Goal: Information Seeking & Learning: Understand process/instructions

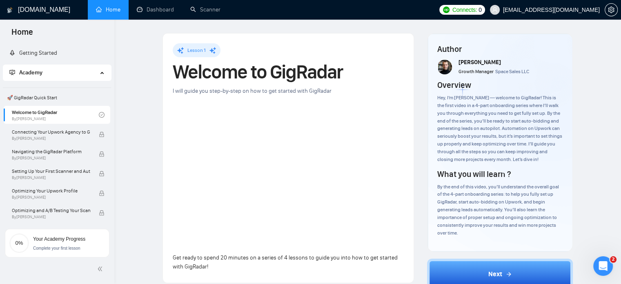
click at [35, 100] on span "🚀 GigRadar Quick Start" at bounding box center [57, 97] width 106 height 16
click at [44, 55] on link "Getting Started" at bounding box center [33, 52] width 48 height 7
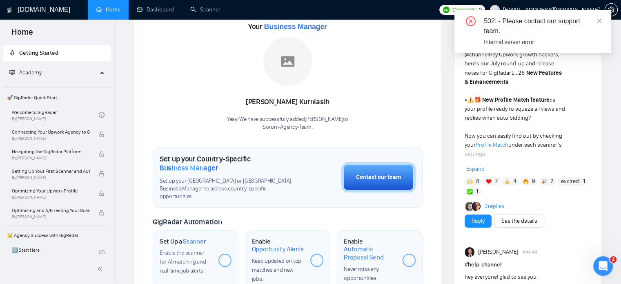
scroll to position [124, 0]
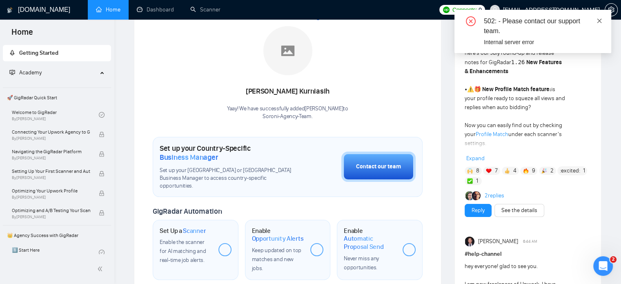
click at [599, 19] on icon "close" at bounding box center [599, 21] width 6 height 6
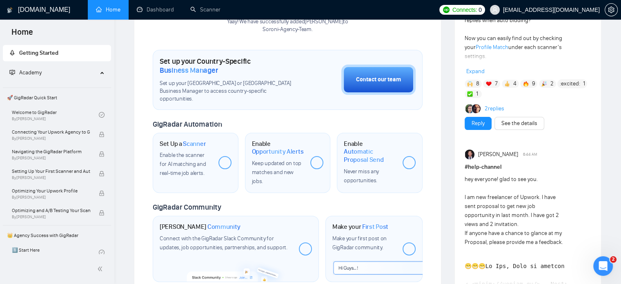
scroll to position [216, 0]
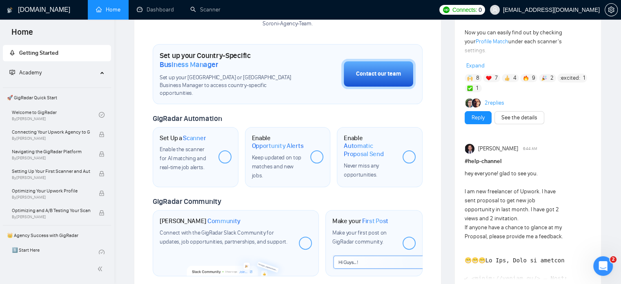
click at [224, 217] on span "Community" at bounding box center [223, 221] width 33 height 8
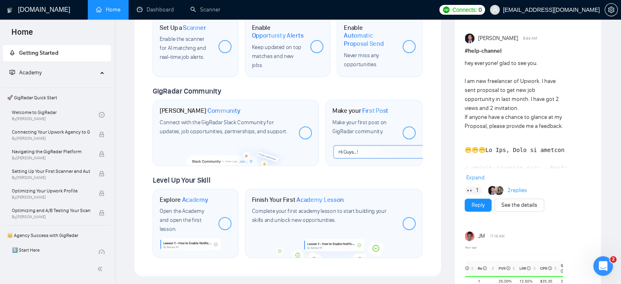
scroll to position [328, 0]
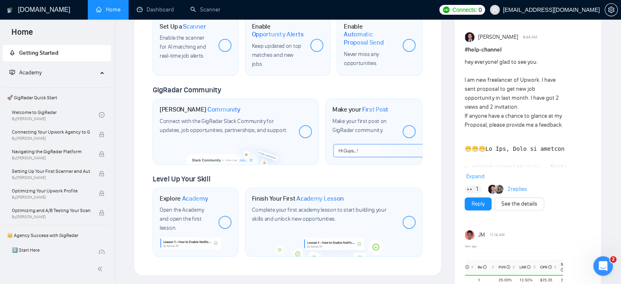
click at [308, 125] on div at bounding box center [305, 131] width 13 height 13
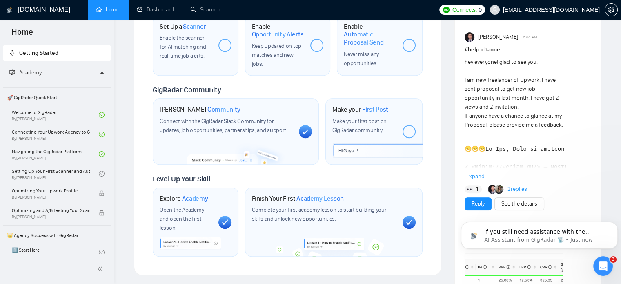
scroll to position [0, 0]
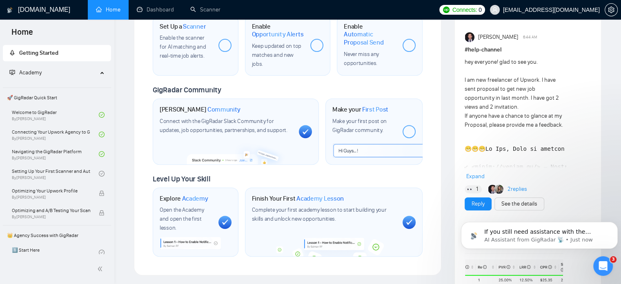
click at [226, 219] on icon at bounding box center [225, 222] width 7 height 6
click at [304, 129] on icon at bounding box center [305, 131] width 6 height 5
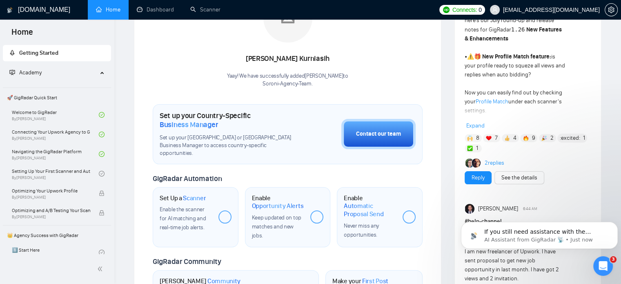
scroll to position [155, 0]
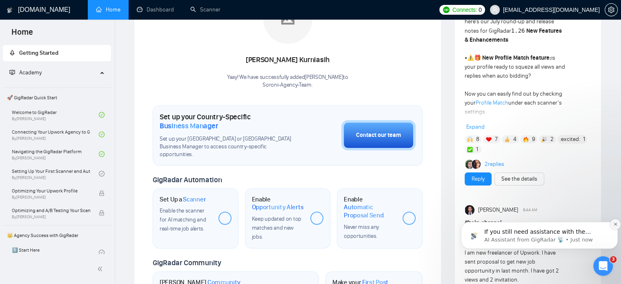
click at [614, 223] on icon "Dismiss notification" at bounding box center [614, 223] width 3 height 3
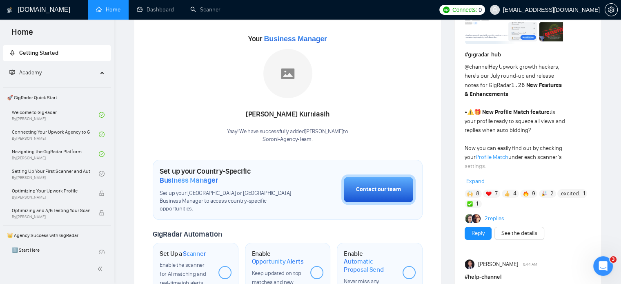
scroll to position [0, 0]
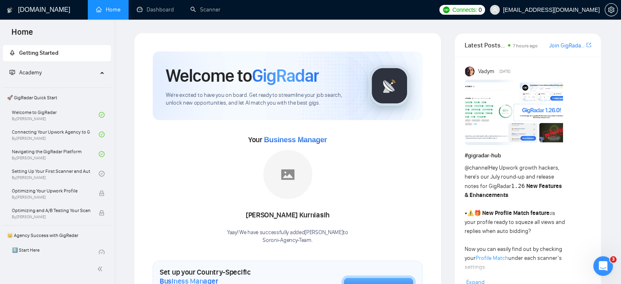
click at [570, 45] on link "Join GigRadar Slack Community" at bounding box center [566, 45] width 35 height 9
